Goal: Task Accomplishment & Management: Use online tool/utility

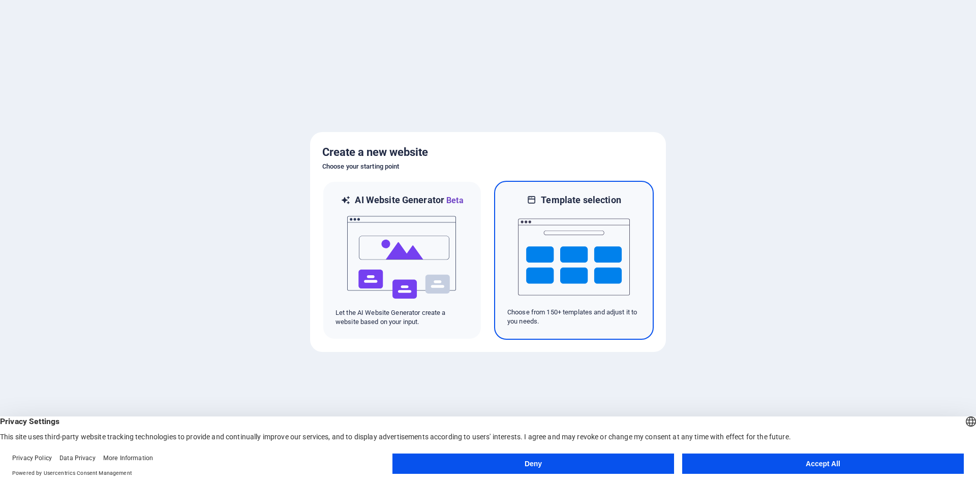
click at [601, 258] on img at bounding box center [574, 257] width 112 height 102
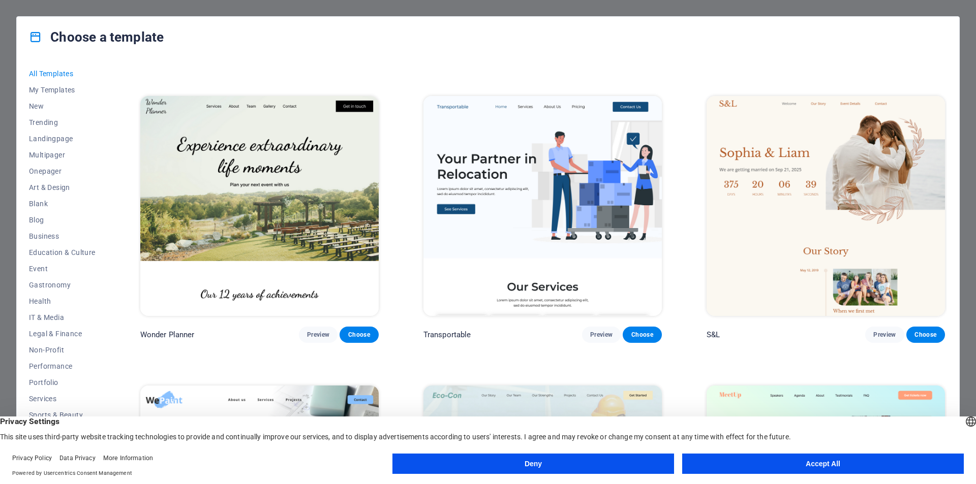
scroll to position [559, 0]
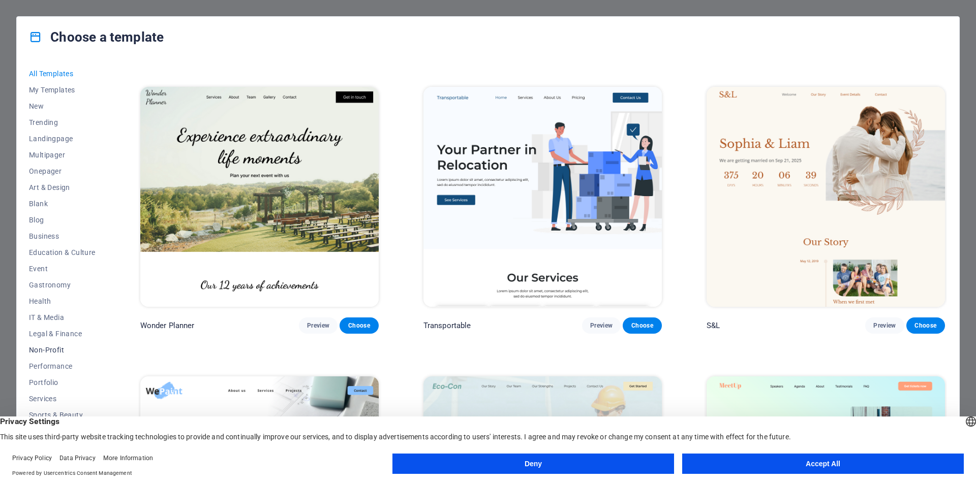
click at [55, 352] on span "Non-Profit" at bounding box center [62, 350] width 67 height 8
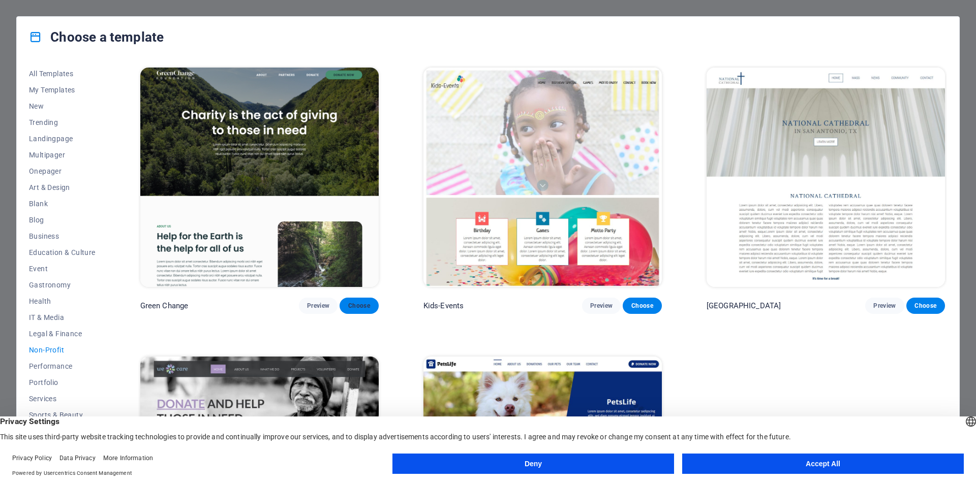
click at [361, 308] on span "Choose" at bounding box center [359, 306] width 22 height 8
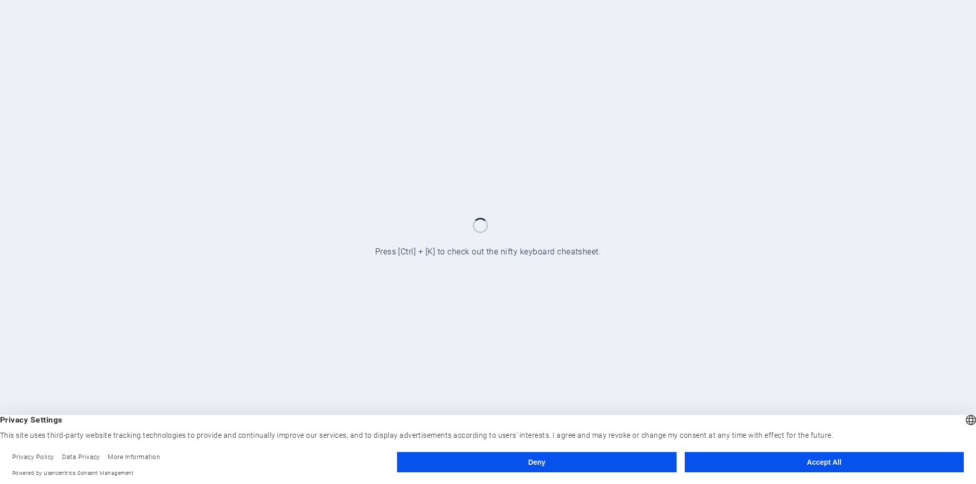
click at [809, 467] on button "Accept All" at bounding box center [824, 462] width 279 height 20
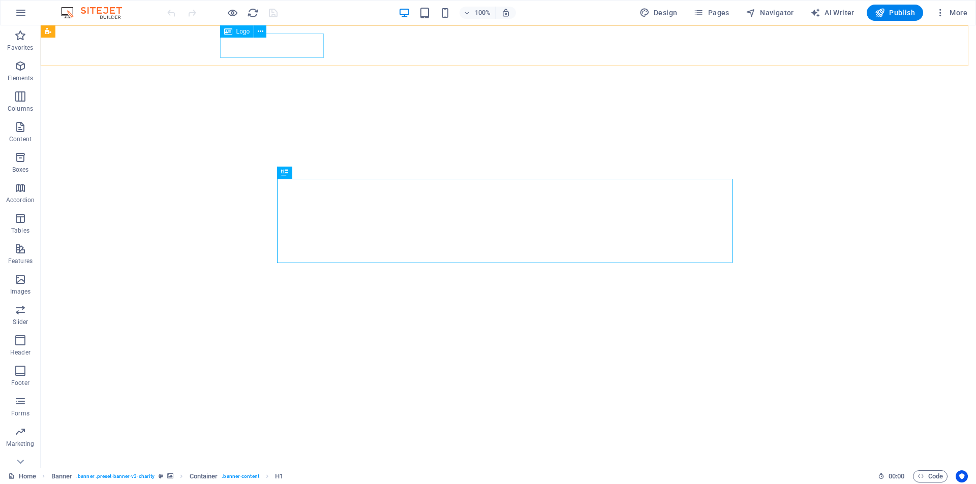
click at [239, 33] on span "Logo" at bounding box center [243, 31] width 14 height 6
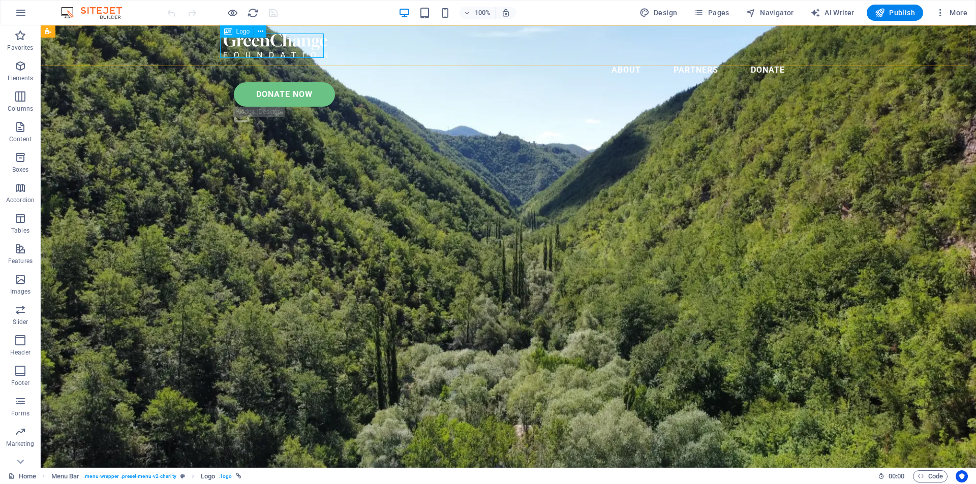
click at [236, 32] on span "Logo" at bounding box center [243, 31] width 14 height 6
click at [266, 44] on div at bounding box center [508, 46] width 569 height 24
click at [234, 34] on div "Logo" at bounding box center [237, 31] width 34 height 12
click at [266, 47] on div at bounding box center [508, 46] width 569 height 24
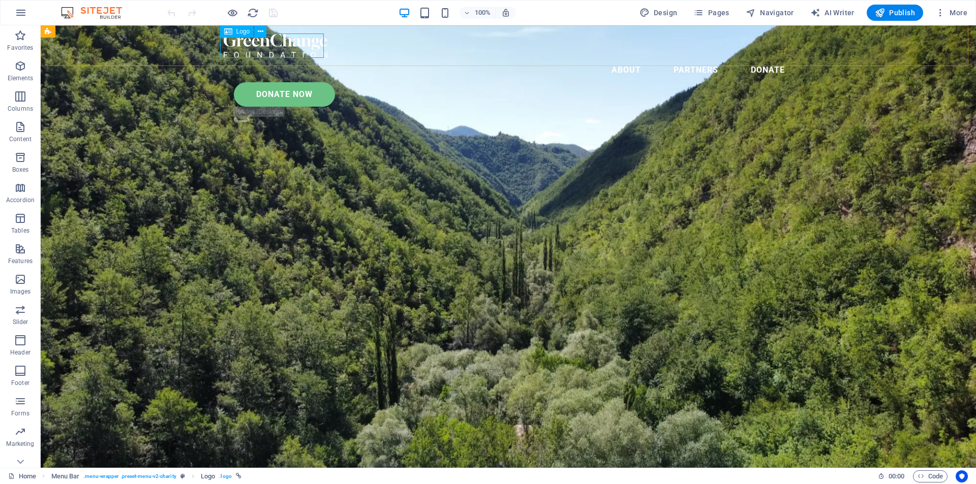
click at [87, 47] on div "Menu About Partners Donate Donate Now .fa-secondary{opacity:.4}" at bounding box center [508, 79] width 935 height 109
select select "px"
click at [266, 47] on div at bounding box center [508, 46] width 569 height 24
select select "px"
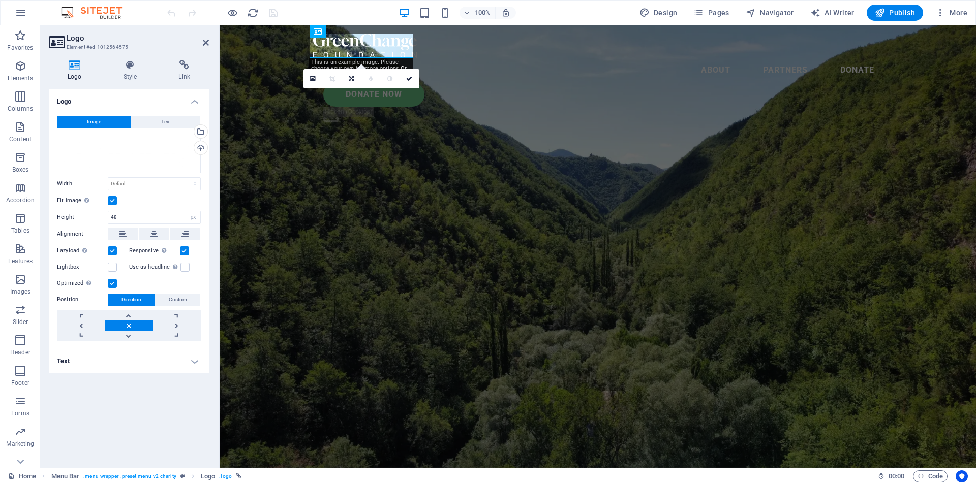
click at [120, 123] on button "Image" at bounding box center [94, 122] width 74 height 12
click at [202, 149] on div "Upload" at bounding box center [199, 148] width 15 height 15
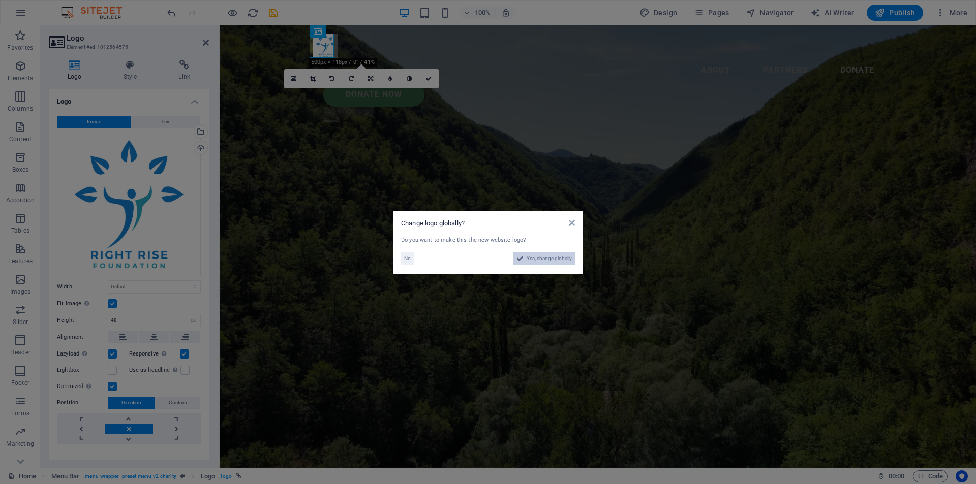
drag, startPoint x: 552, startPoint y: 261, endPoint x: 330, endPoint y: 235, distance: 222.6
click at [552, 261] on span "Yes, change globally" at bounding box center [549, 259] width 45 height 12
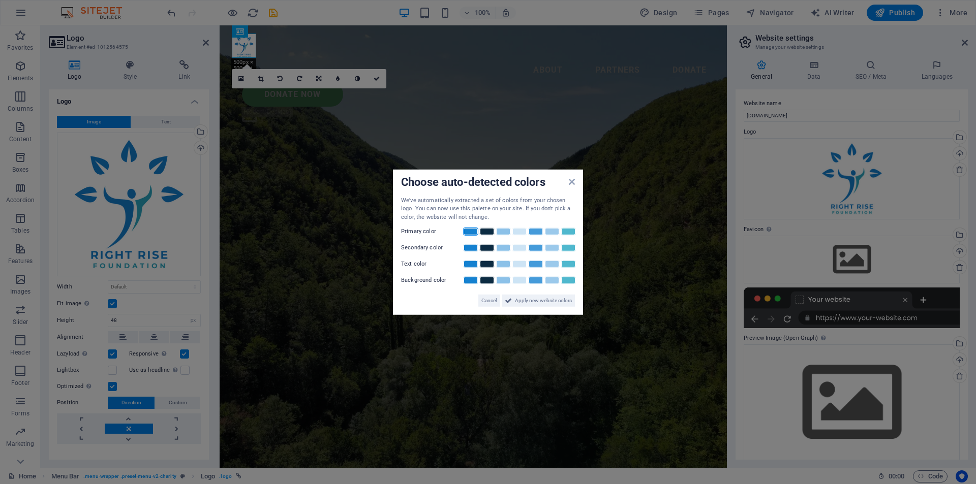
click at [471, 234] on link at bounding box center [470, 232] width 15 height 8
click at [506, 250] on link at bounding box center [503, 248] width 15 height 8
click at [488, 265] on link at bounding box center [486, 264] width 15 height 8
click at [566, 280] on link at bounding box center [568, 281] width 15 height 8
click at [543, 296] on span "Apply new website colors" at bounding box center [543, 301] width 57 height 12
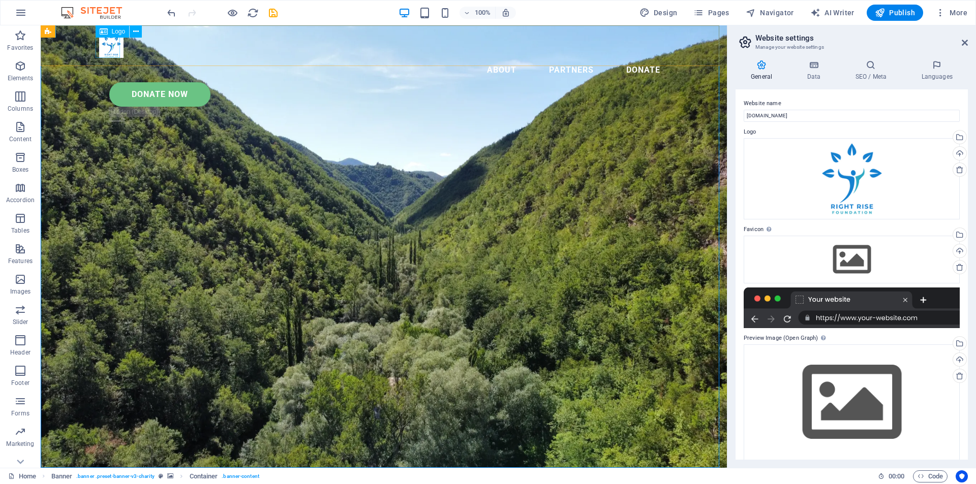
click at [106, 49] on div at bounding box center [383, 46] width 569 height 24
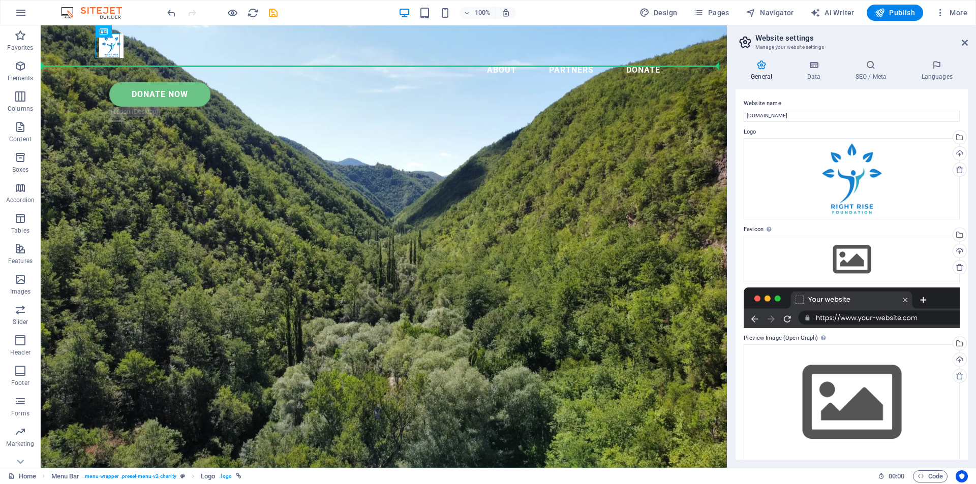
drag, startPoint x: 108, startPoint y: 49, endPoint x: 110, endPoint y: 62, distance: 12.3
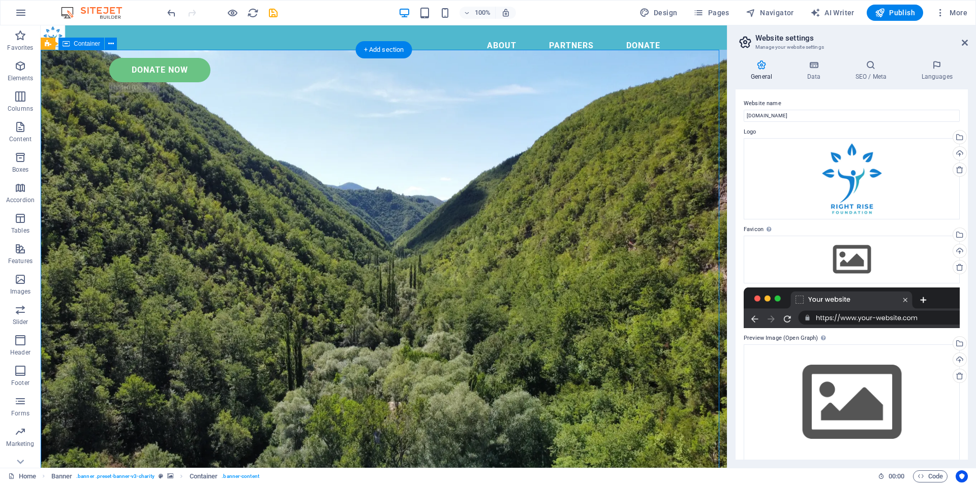
drag, startPoint x: 436, startPoint y: 85, endPoint x: 437, endPoint y: 70, distance: 15.3
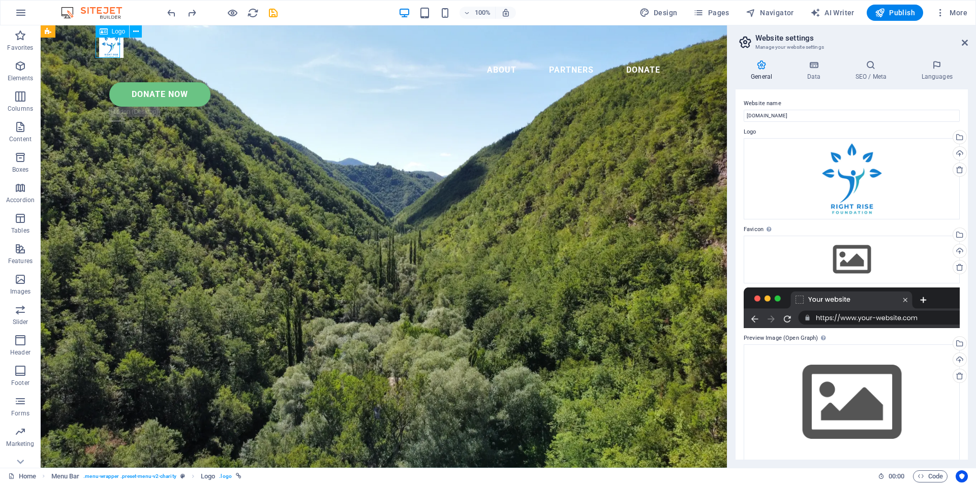
drag, startPoint x: 106, startPoint y: 51, endPoint x: 106, endPoint y: 39, distance: 12.7
click at [106, 39] on div at bounding box center [383, 46] width 569 height 24
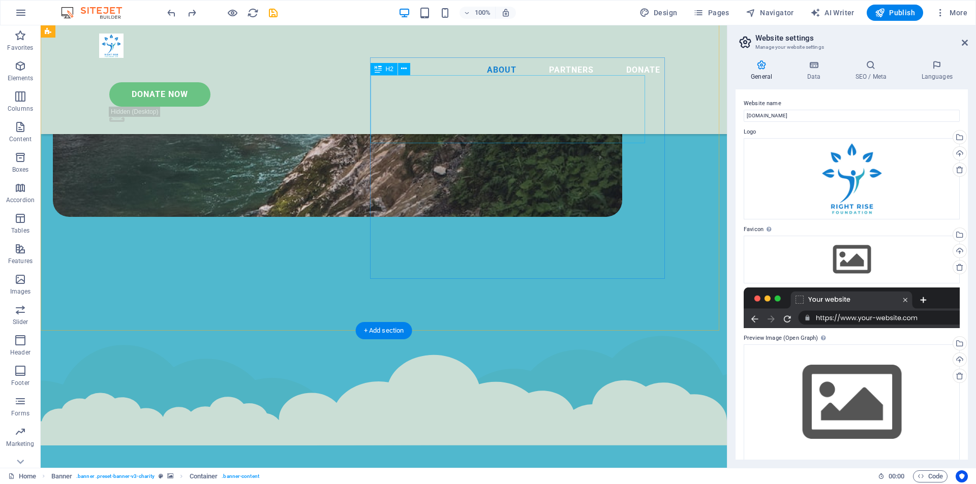
scroll to position [1898, 0]
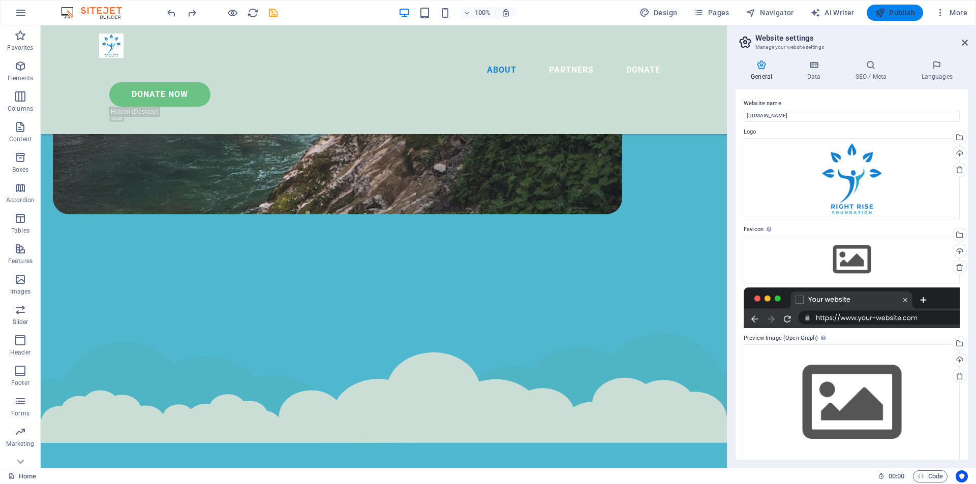
click at [906, 6] on button "Publish" at bounding box center [895, 13] width 56 height 16
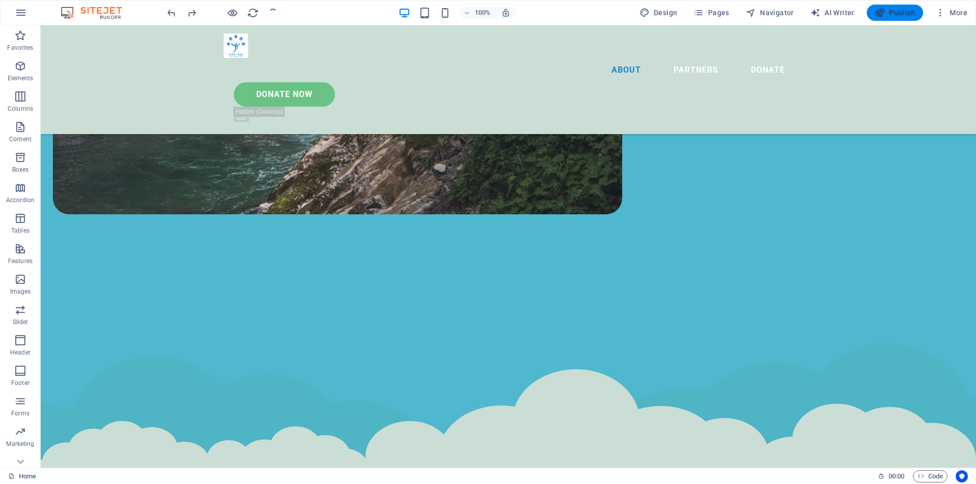
click at [903, 11] on span "Publish" at bounding box center [895, 13] width 40 height 10
checkbox input "false"
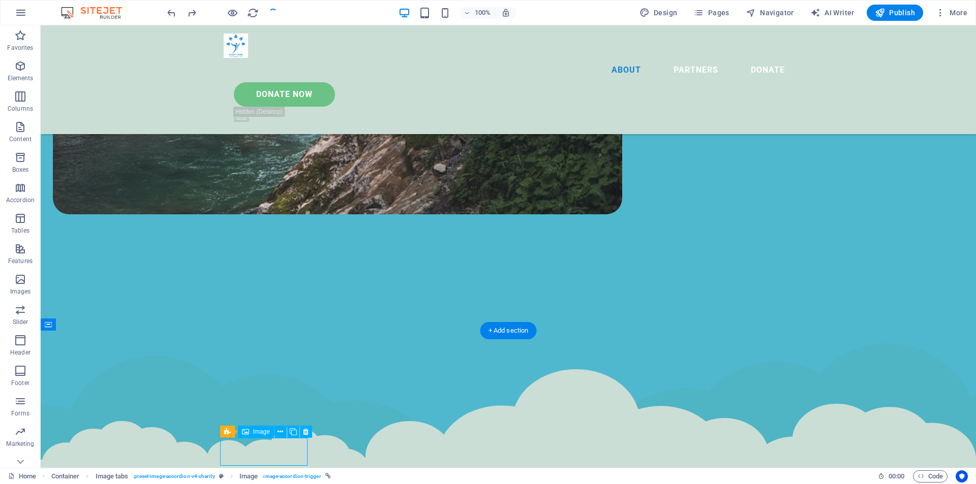
select select "%"
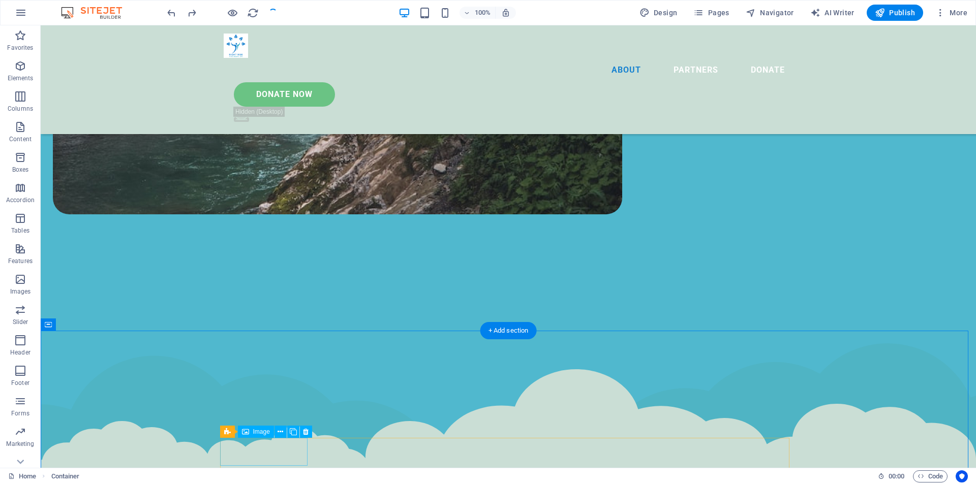
select select "%"
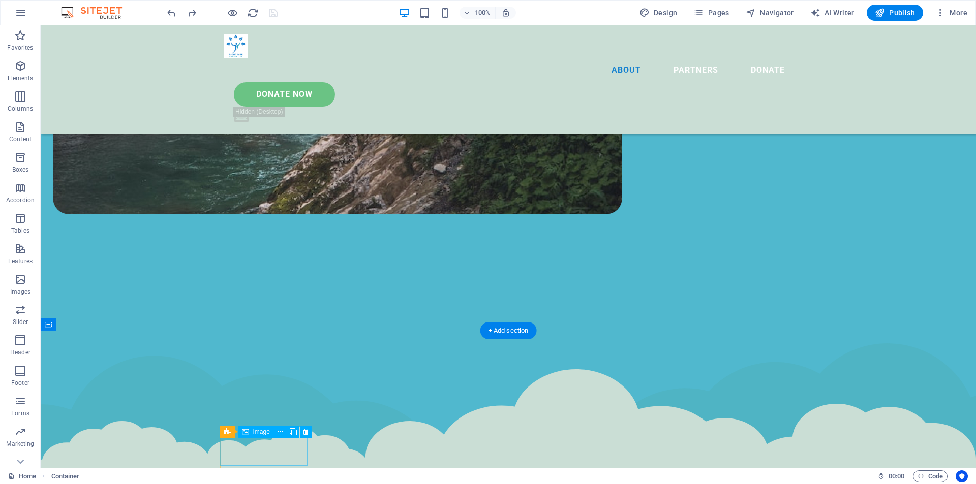
select select "%"
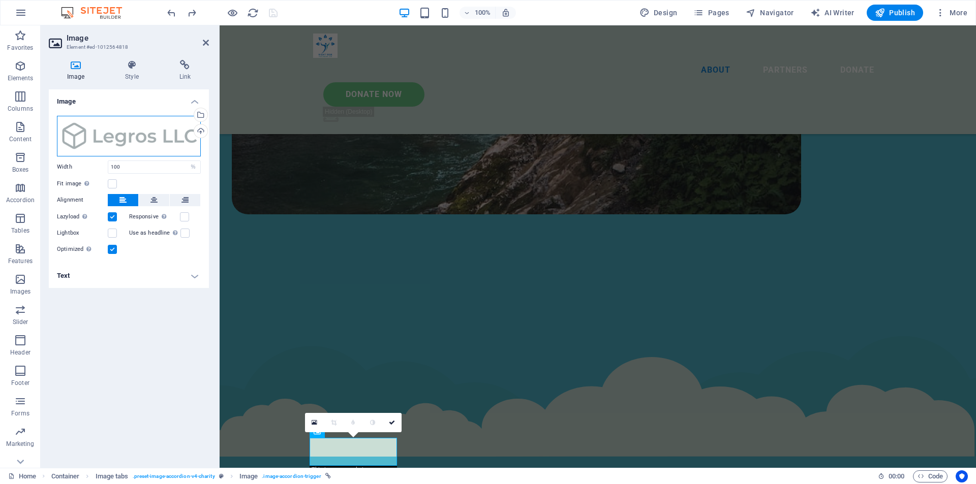
click at [127, 135] on div "Drag files here, click to choose files or select files from Files or our free s…" at bounding box center [129, 136] width 144 height 41
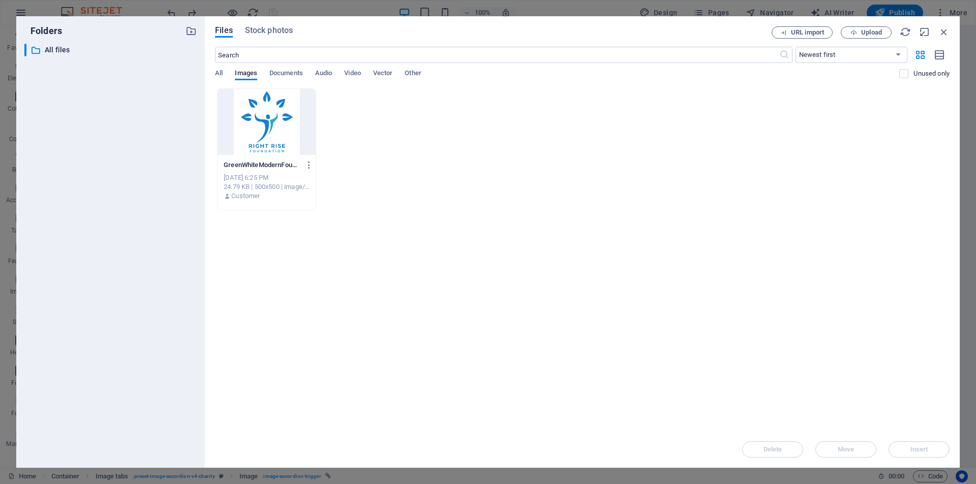
click at [127, 135] on div "​ All files All files" at bounding box center [110, 252] width 172 height 416
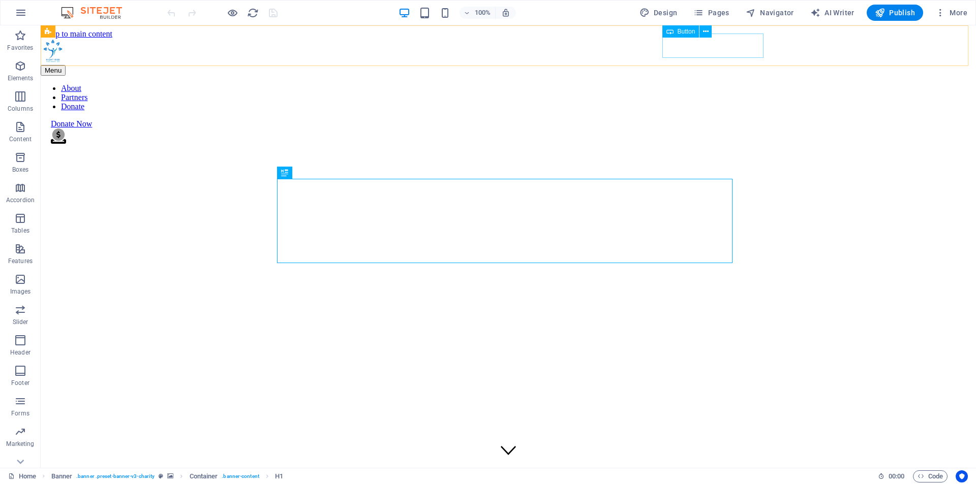
click at [685, 119] on div "Donate Now" at bounding box center [513, 123] width 925 height 9
click at [706, 34] on icon at bounding box center [706, 31] width 6 height 11
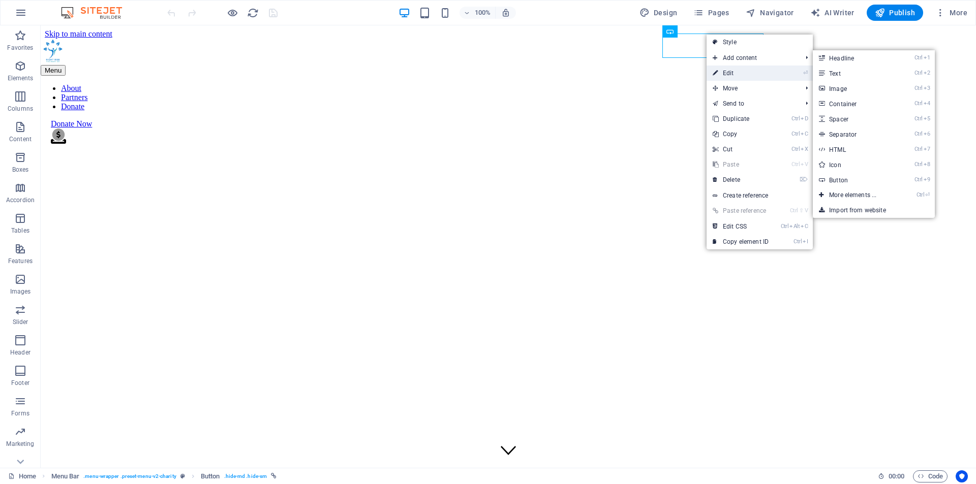
click at [739, 69] on link "⏎ Edit" at bounding box center [741, 73] width 68 height 15
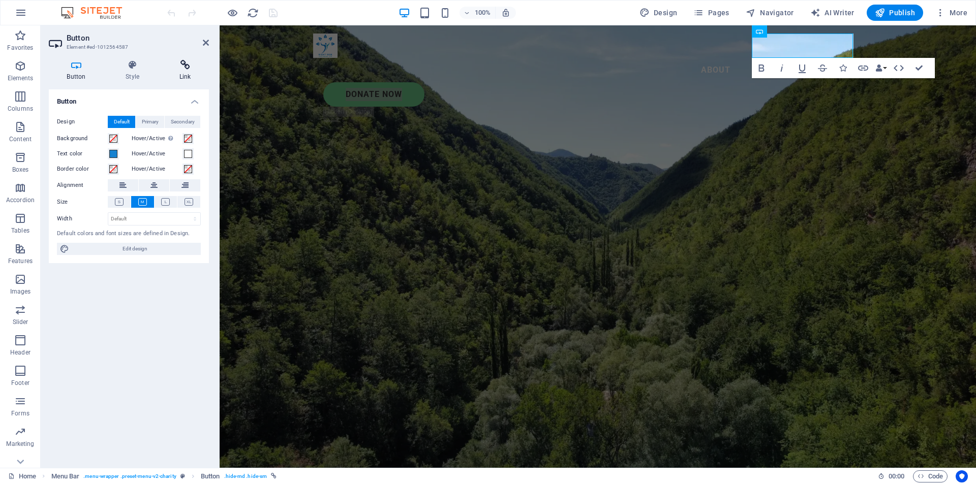
click at [187, 72] on h4 "Link" at bounding box center [185, 70] width 48 height 21
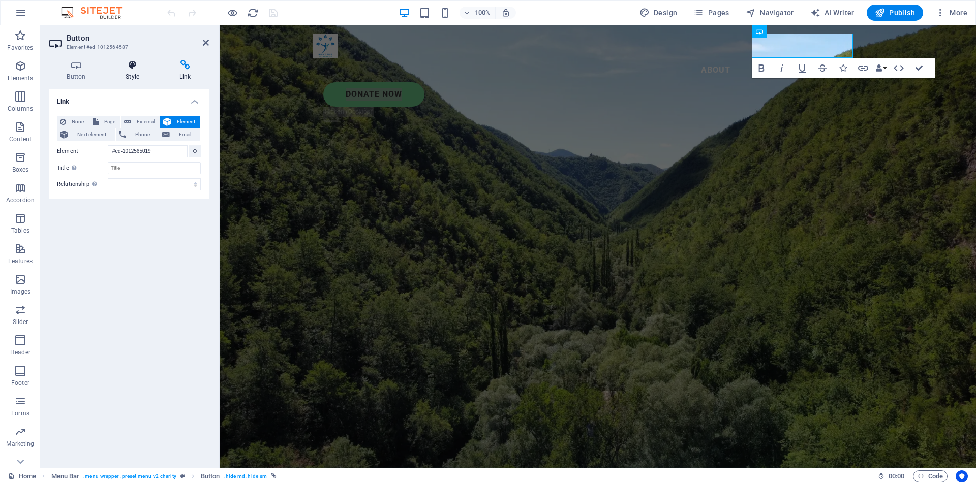
click at [135, 73] on h4 "Style" at bounding box center [135, 70] width 54 height 21
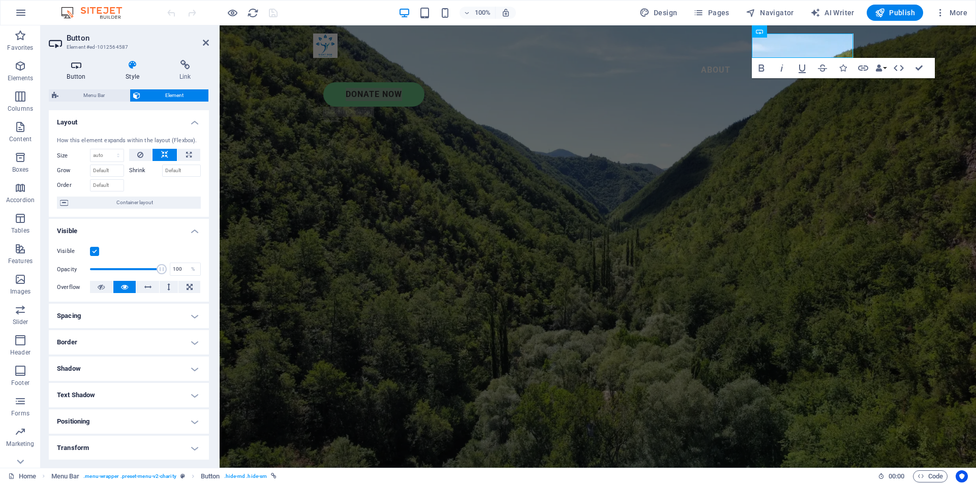
click at [69, 73] on h4 "Button" at bounding box center [78, 70] width 59 height 21
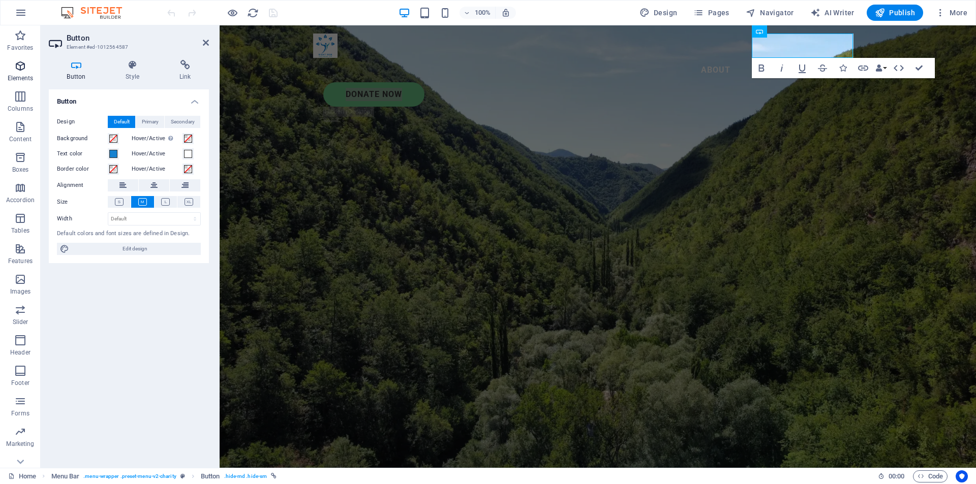
click at [21, 73] on span "Elements" at bounding box center [20, 72] width 41 height 24
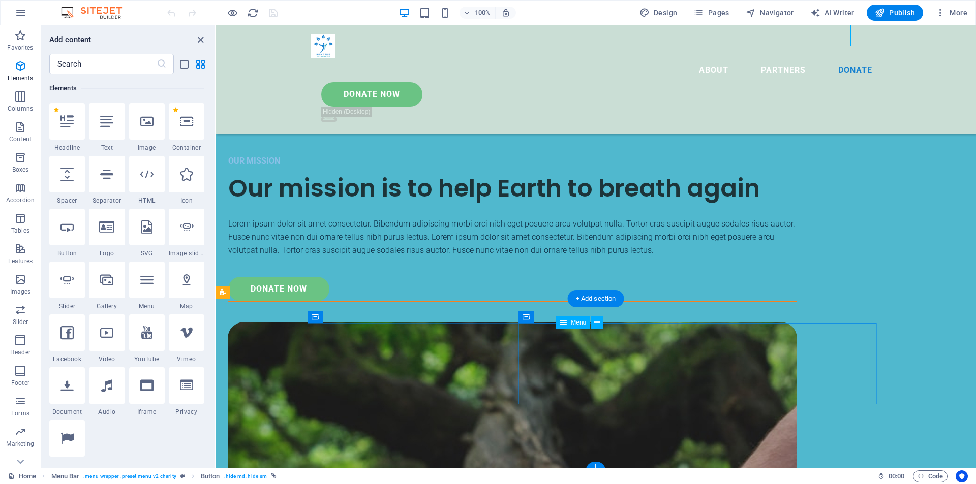
scroll to position [3421, 0]
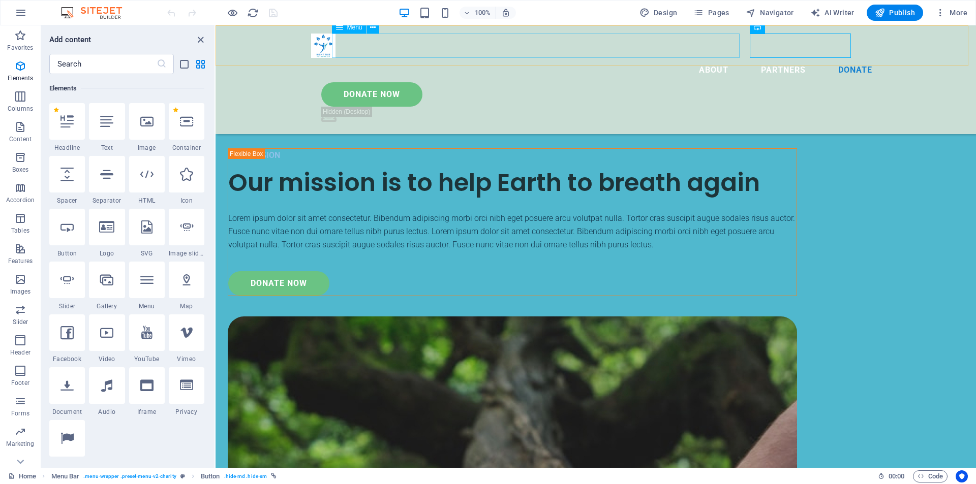
click at [712, 58] on nav "About Partners Donate" at bounding box center [595, 70] width 569 height 24
click at [806, 82] on div "Donate Now" at bounding box center [600, 94] width 559 height 24
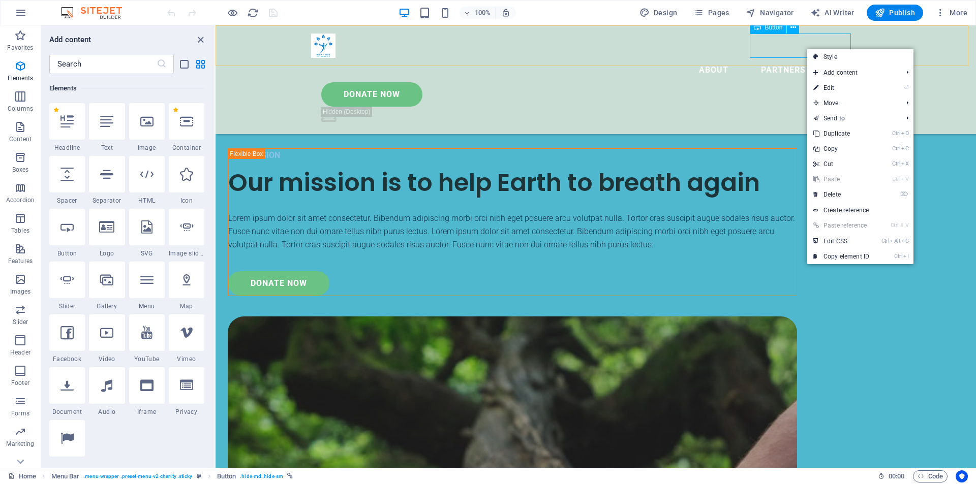
click at [796, 82] on div "Donate Now" at bounding box center [600, 94] width 559 height 24
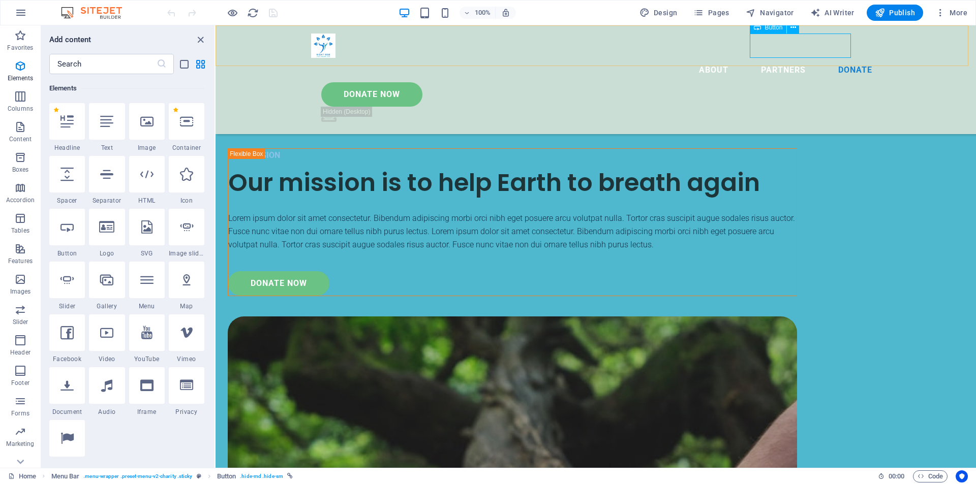
click at [796, 82] on div "Donate Now" at bounding box center [600, 94] width 559 height 24
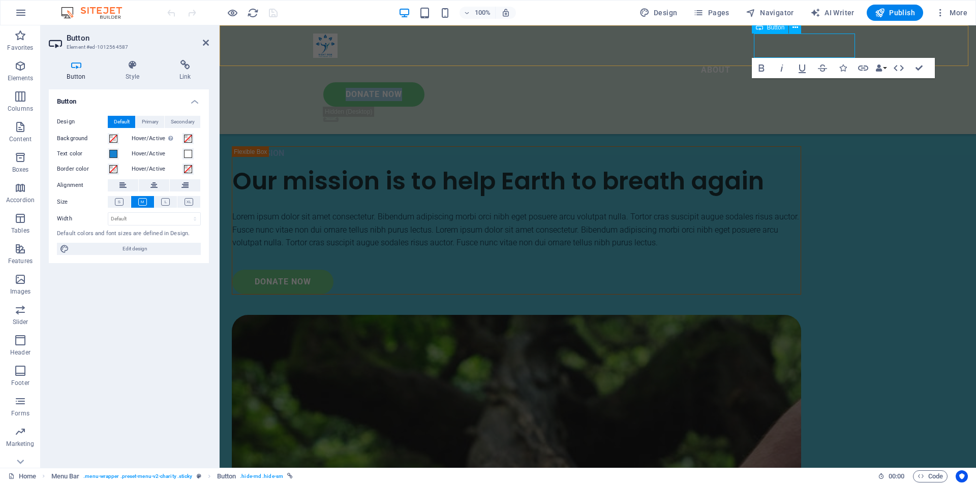
click at [796, 43] on header "Menu About Partners Donate Donate Now .fa-secondary{opacity:.4}" at bounding box center [598, 79] width 594 height 109
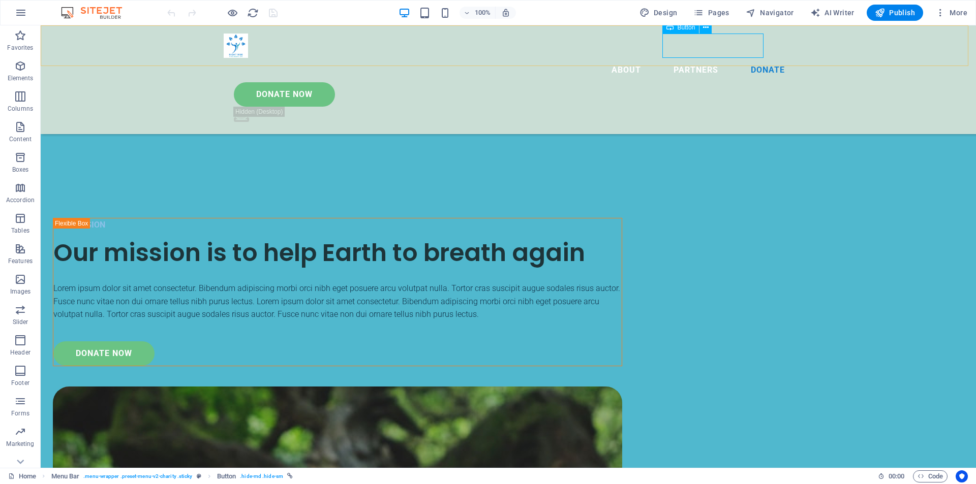
click at [738, 82] on div "Donate Now" at bounding box center [513, 94] width 559 height 24
click at [705, 28] on icon at bounding box center [706, 27] width 6 height 11
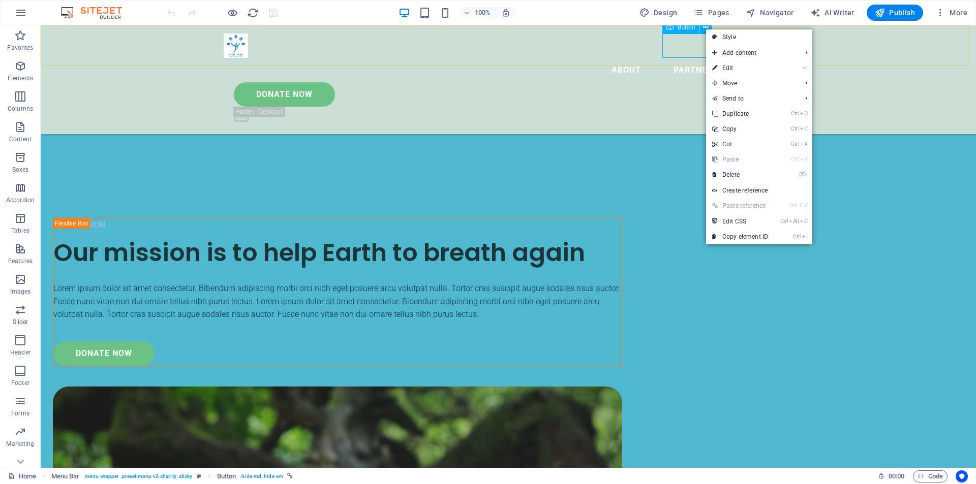
click at [684, 29] on span "Button" at bounding box center [687, 27] width 18 height 6
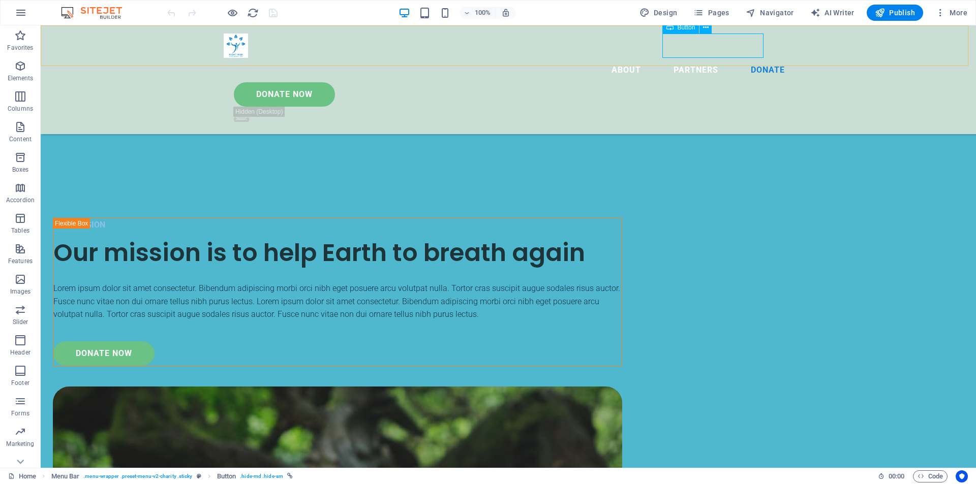
click at [683, 27] on span "Button" at bounding box center [687, 27] width 18 height 6
click at [723, 82] on div "Donate Now" at bounding box center [513, 94] width 559 height 24
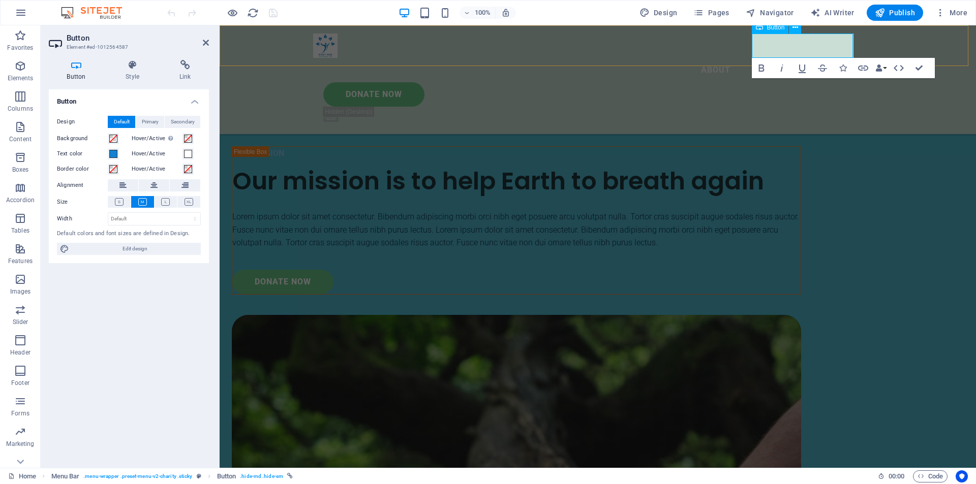
click at [424, 82] on link "Donate Now" at bounding box center [373, 94] width 101 height 24
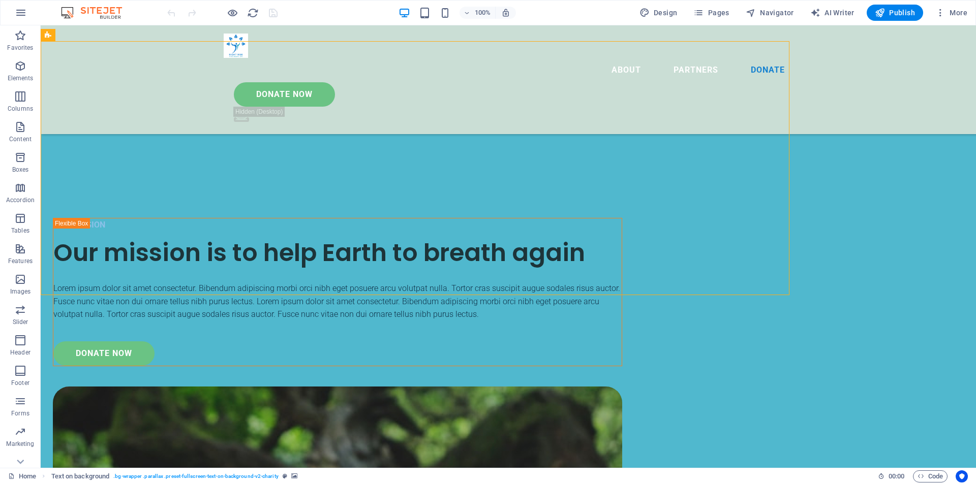
select select "px"
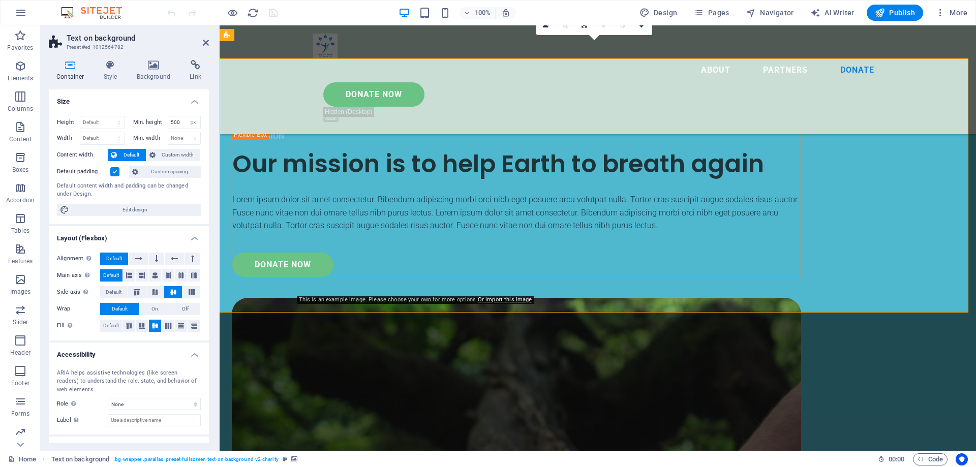
scroll to position [3404, 0]
